Goal: Information Seeking & Learning: Learn about a topic

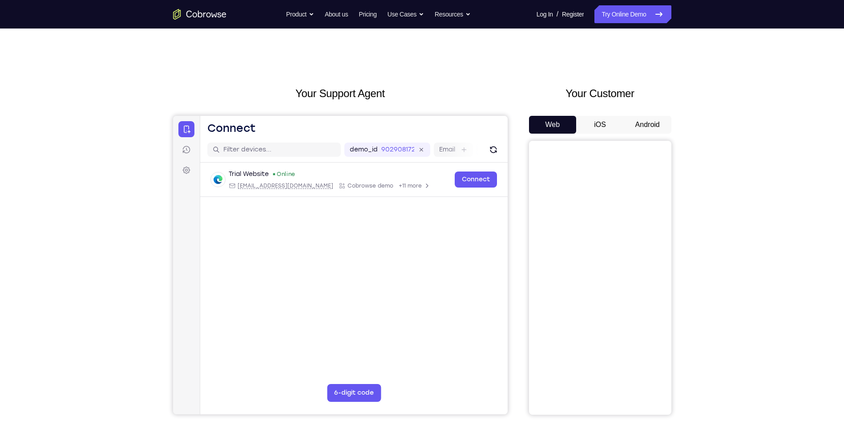
click at [652, 132] on button "Android" at bounding box center [648, 125] width 48 height 18
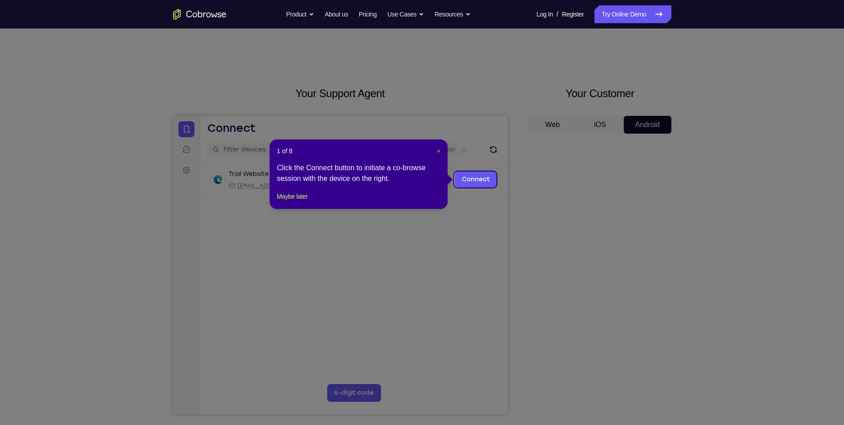
click at [441, 151] on span "×" at bounding box center [439, 150] width 4 height 7
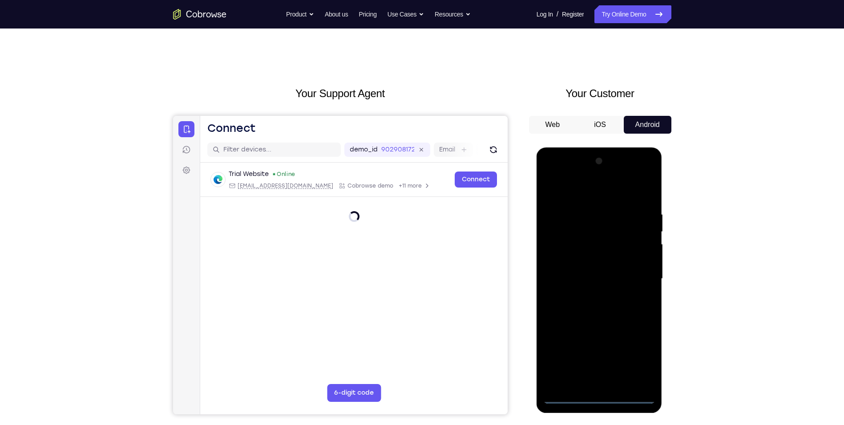
click at [601, 397] on div at bounding box center [599, 278] width 112 height 249
click at [632, 354] on div at bounding box center [599, 278] width 112 height 249
click at [596, 202] on div at bounding box center [599, 278] width 112 height 249
click at [590, 194] on div at bounding box center [599, 278] width 112 height 249
click at [641, 273] on div at bounding box center [599, 278] width 112 height 249
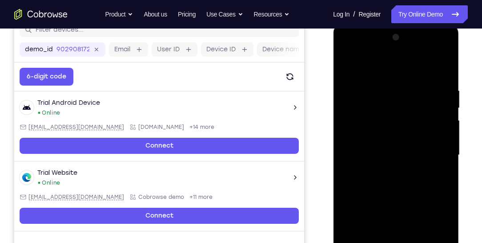
scroll to position [134, 0]
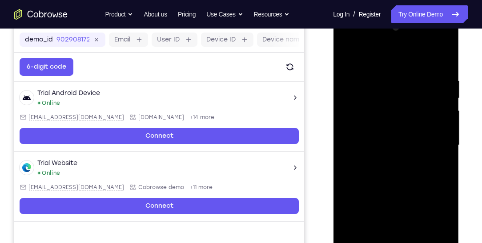
click at [386, 161] on div at bounding box center [396, 144] width 112 height 249
click at [386, 127] on div at bounding box center [396, 144] width 112 height 249
drag, startPoint x: 393, startPoint y: 131, endPoint x: 393, endPoint y: 115, distance: 16.5
click at [393, 115] on div at bounding box center [396, 144] width 112 height 249
click at [397, 148] on div at bounding box center [396, 144] width 112 height 249
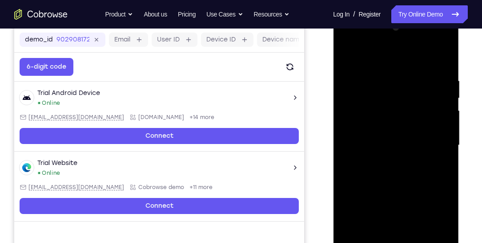
click at [376, 140] on div at bounding box center [396, 144] width 112 height 249
click at [425, 219] on div at bounding box center [396, 144] width 112 height 249
click at [371, 227] on div at bounding box center [396, 144] width 112 height 249
click at [394, 225] on div at bounding box center [396, 144] width 112 height 249
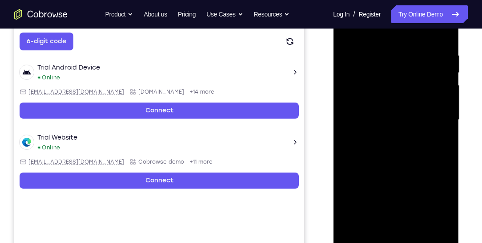
scroll to position [184, 0]
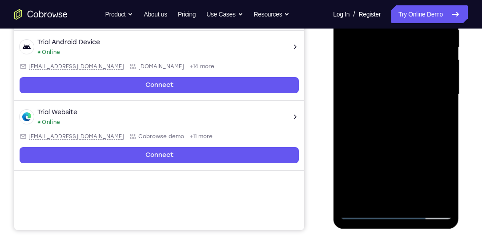
click at [399, 174] on div at bounding box center [396, 94] width 112 height 249
click at [395, 174] on div at bounding box center [396, 94] width 112 height 249
click at [402, 172] on div at bounding box center [396, 94] width 112 height 249
click at [420, 192] on div at bounding box center [396, 94] width 112 height 249
click at [397, 123] on div at bounding box center [396, 94] width 112 height 249
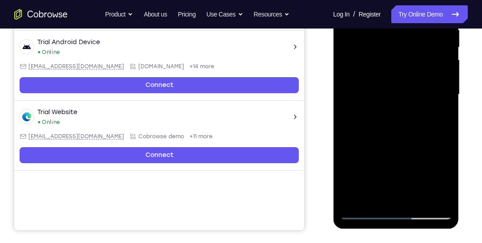
click at [372, 172] on div at bounding box center [396, 94] width 112 height 249
click at [417, 144] on div at bounding box center [396, 94] width 112 height 249
click at [415, 145] on div at bounding box center [396, 94] width 112 height 249
click at [421, 189] on div at bounding box center [396, 94] width 112 height 249
click at [420, 191] on div at bounding box center [396, 94] width 112 height 249
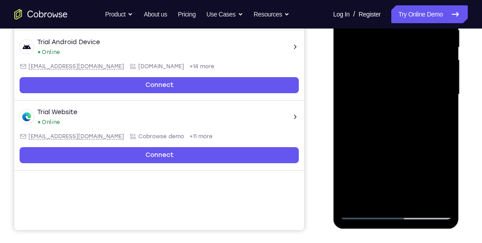
click at [417, 194] on div at bounding box center [396, 94] width 112 height 249
click at [409, 172] on div at bounding box center [396, 94] width 112 height 249
click at [419, 198] on div at bounding box center [396, 94] width 112 height 249
click at [397, 142] on div at bounding box center [396, 94] width 112 height 249
click at [396, 132] on div at bounding box center [396, 94] width 112 height 249
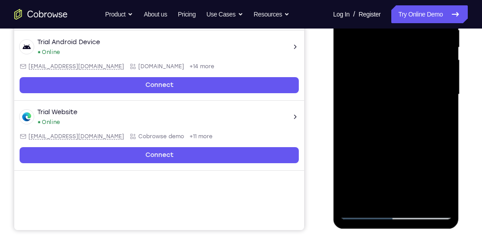
click at [373, 194] on div at bounding box center [396, 94] width 112 height 249
click at [440, 117] on div at bounding box center [396, 94] width 112 height 249
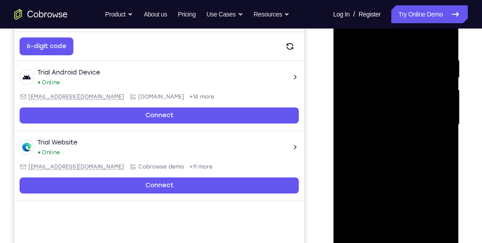
scroll to position [134, 0]
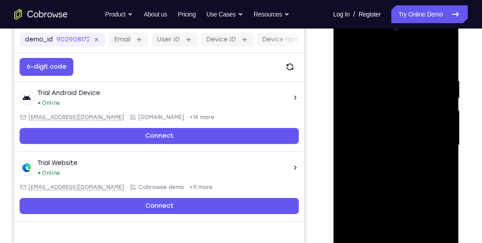
click at [349, 58] on div at bounding box center [396, 144] width 112 height 249
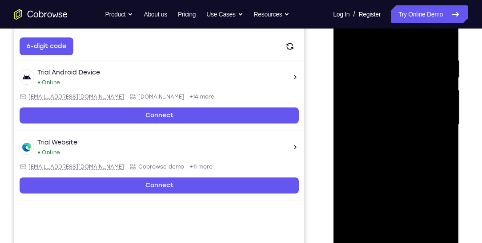
scroll to position [159, 0]
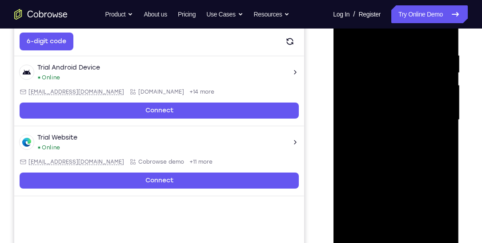
drag, startPoint x: 380, startPoint y: 129, endPoint x: 386, endPoint y: 96, distance: 33.9
click at [386, 96] on div at bounding box center [396, 119] width 112 height 249
drag, startPoint x: 378, startPoint y: 143, endPoint x: 383, endPoint y: 198, distance: 55.0
click at [383, 198] on div at bounding box center [396, 119] width 112 height 249
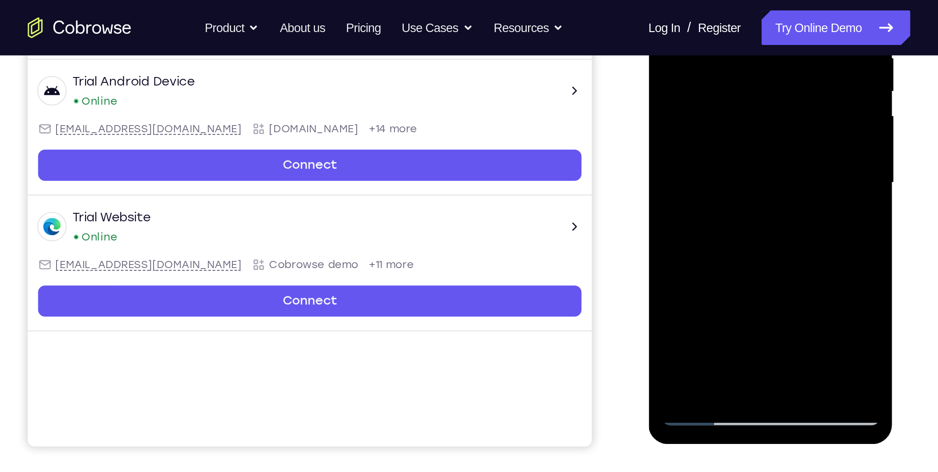
scroll to position [134, 0]
